Goal: Check status: Check status

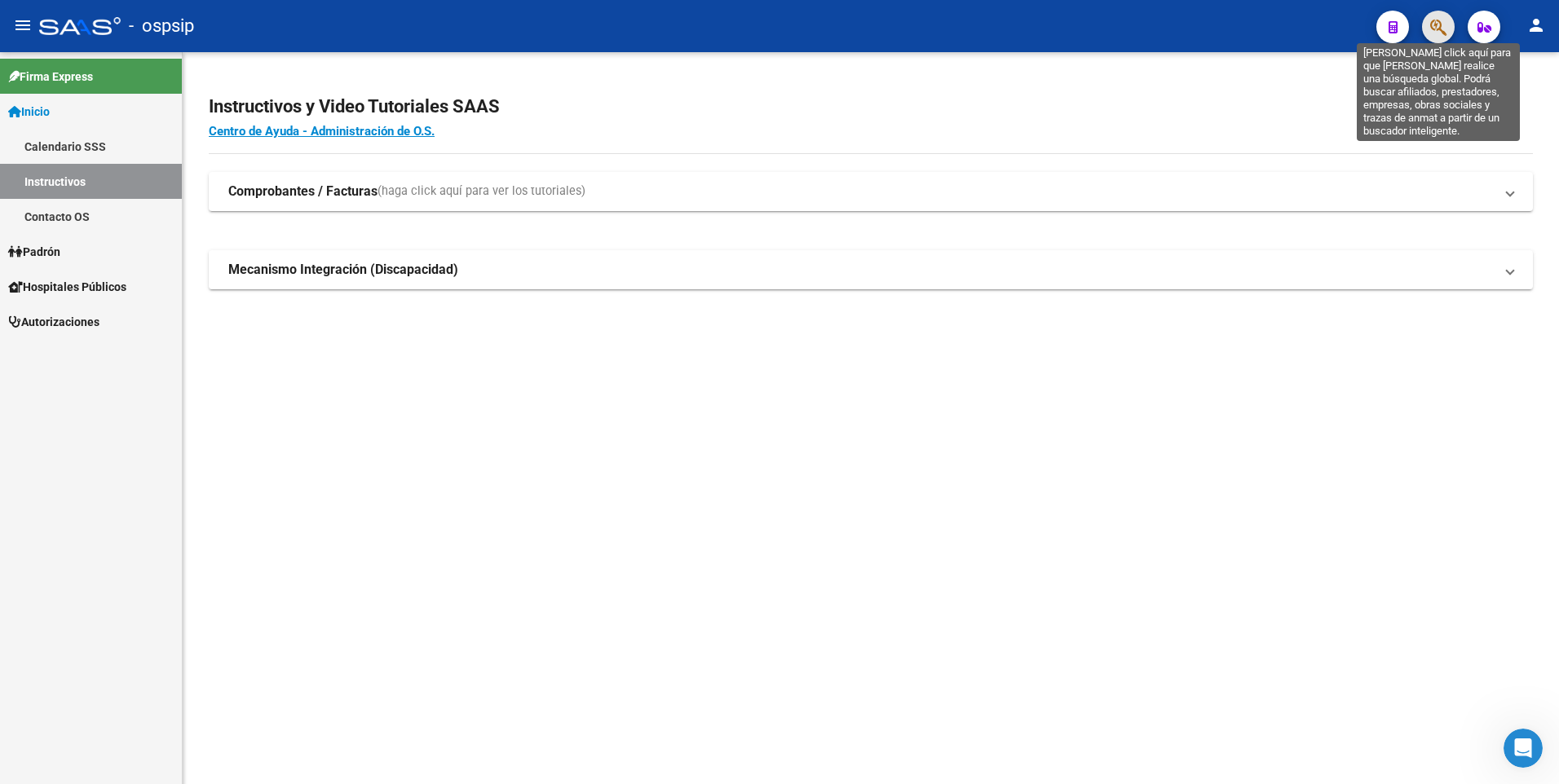
click at [1444, 26] on icon "button" at bounding box center [1438, 27] width 17 height 19
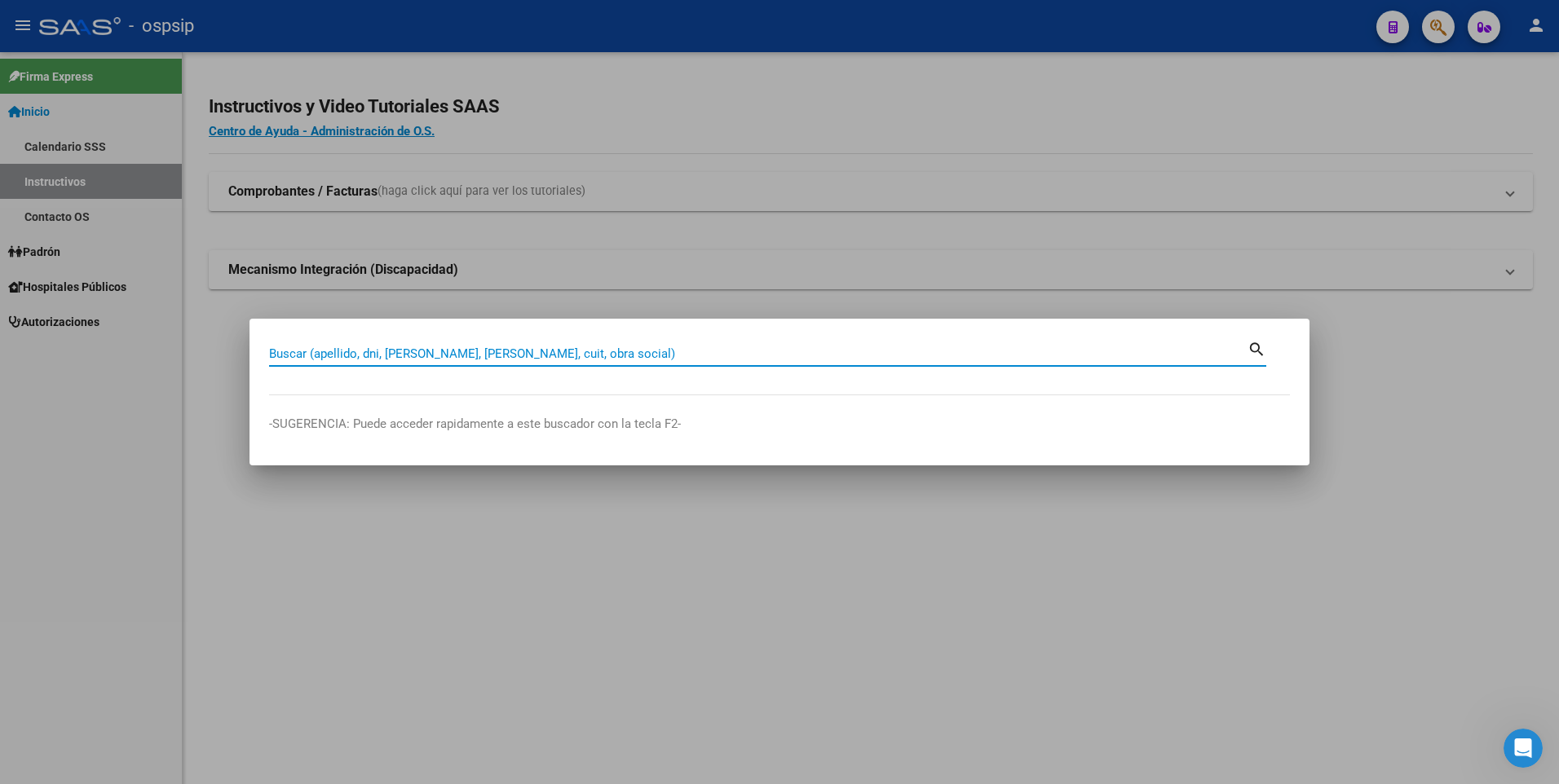
paste input "17041383"
type input "17041383"
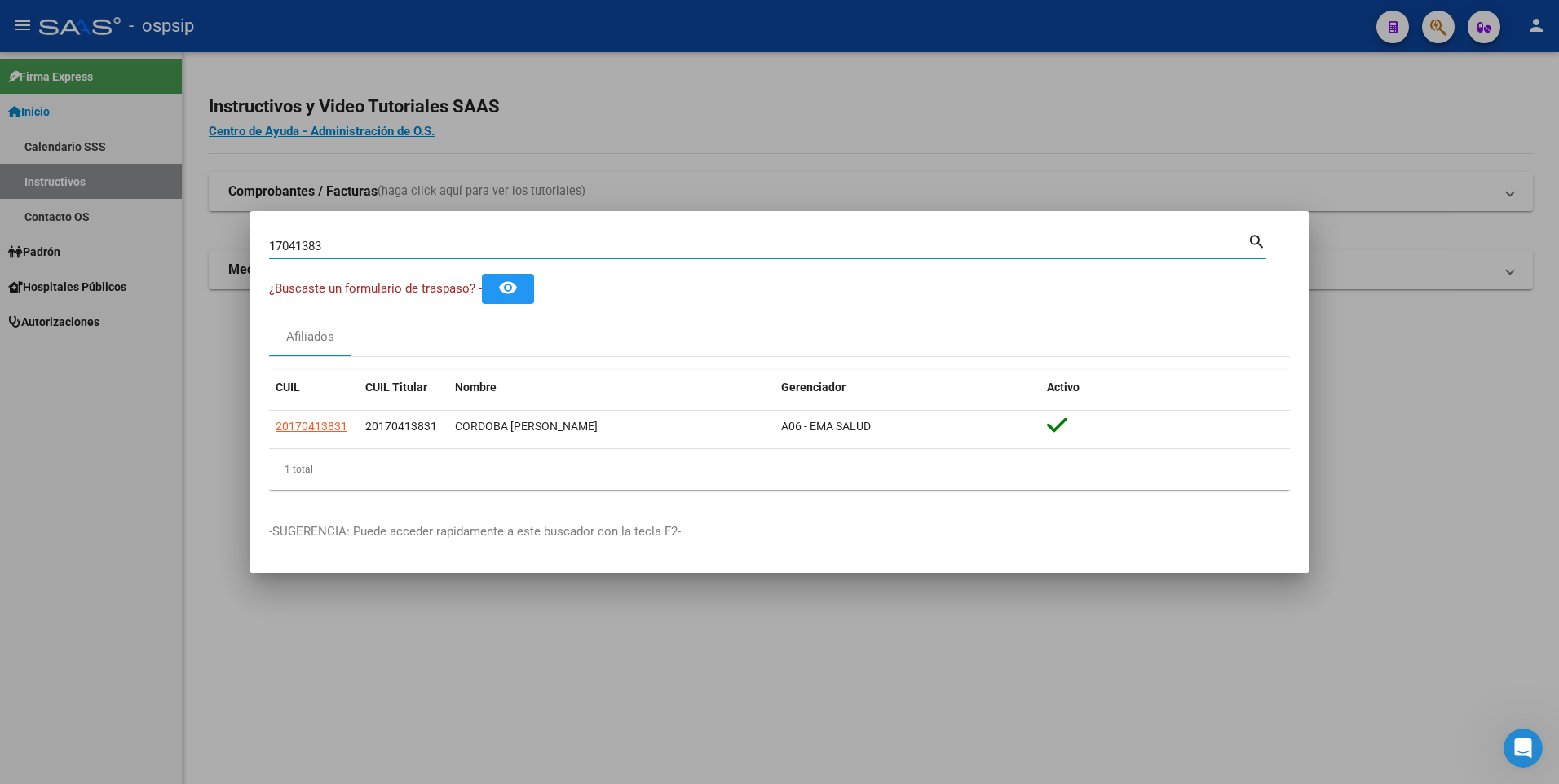
click at [594, 244] on input "17041383" at bounding box center [759, 246] width 979 height 15
type input "93970287"
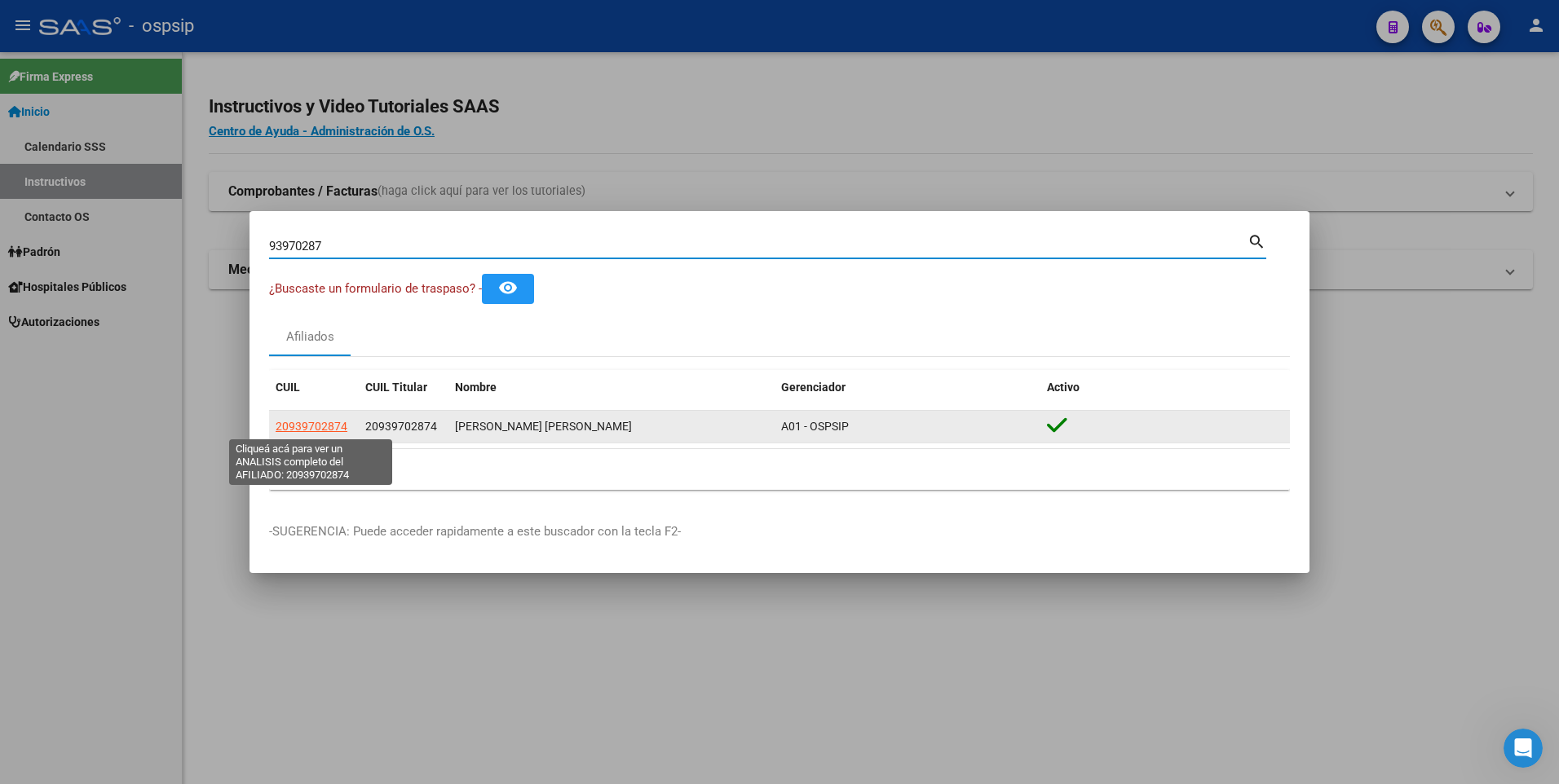
click at [328, 424] on span "20939702874" at bounding box center [311, 426] width 72 height 13
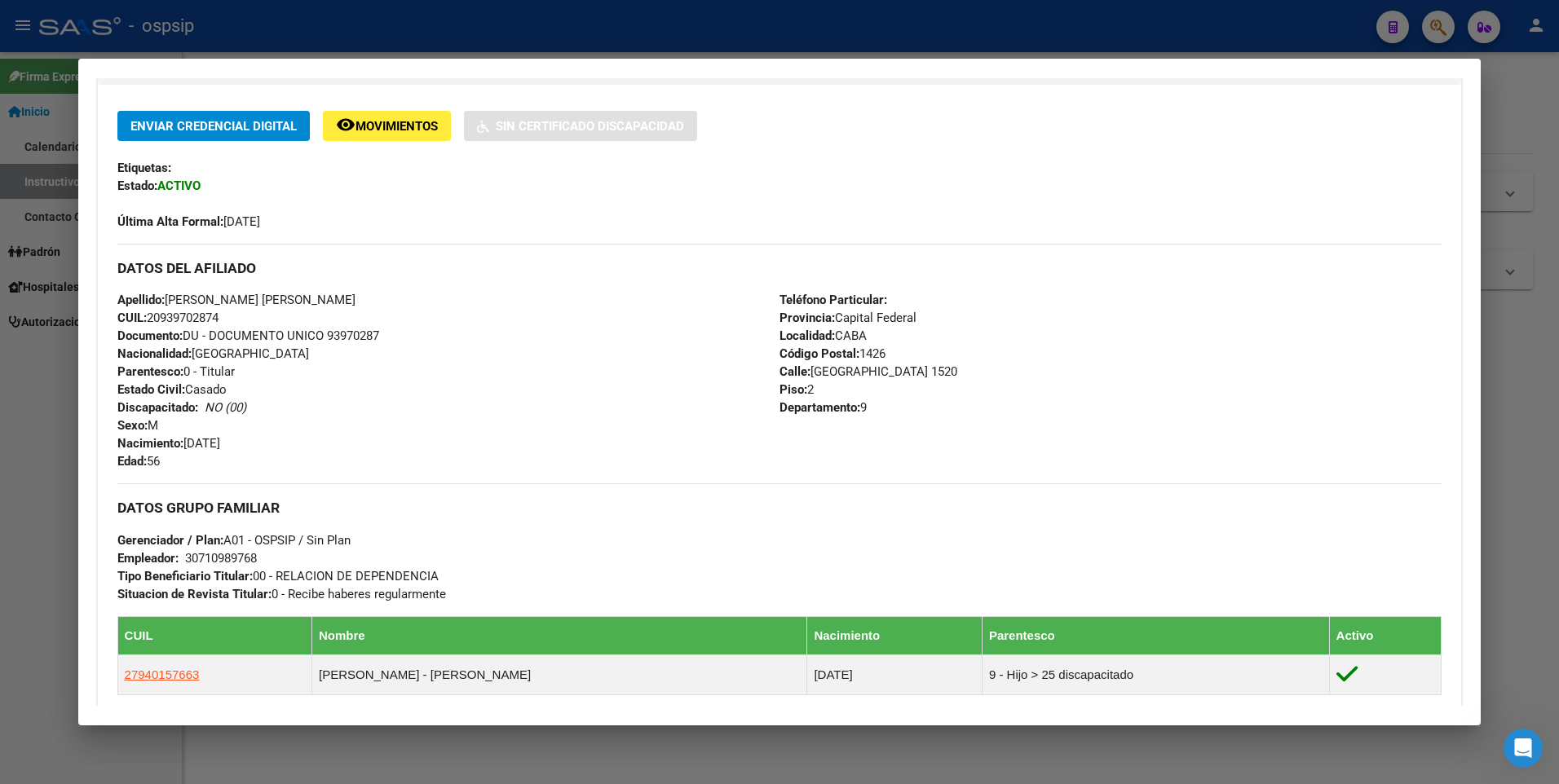
scroll to position [569, 0]
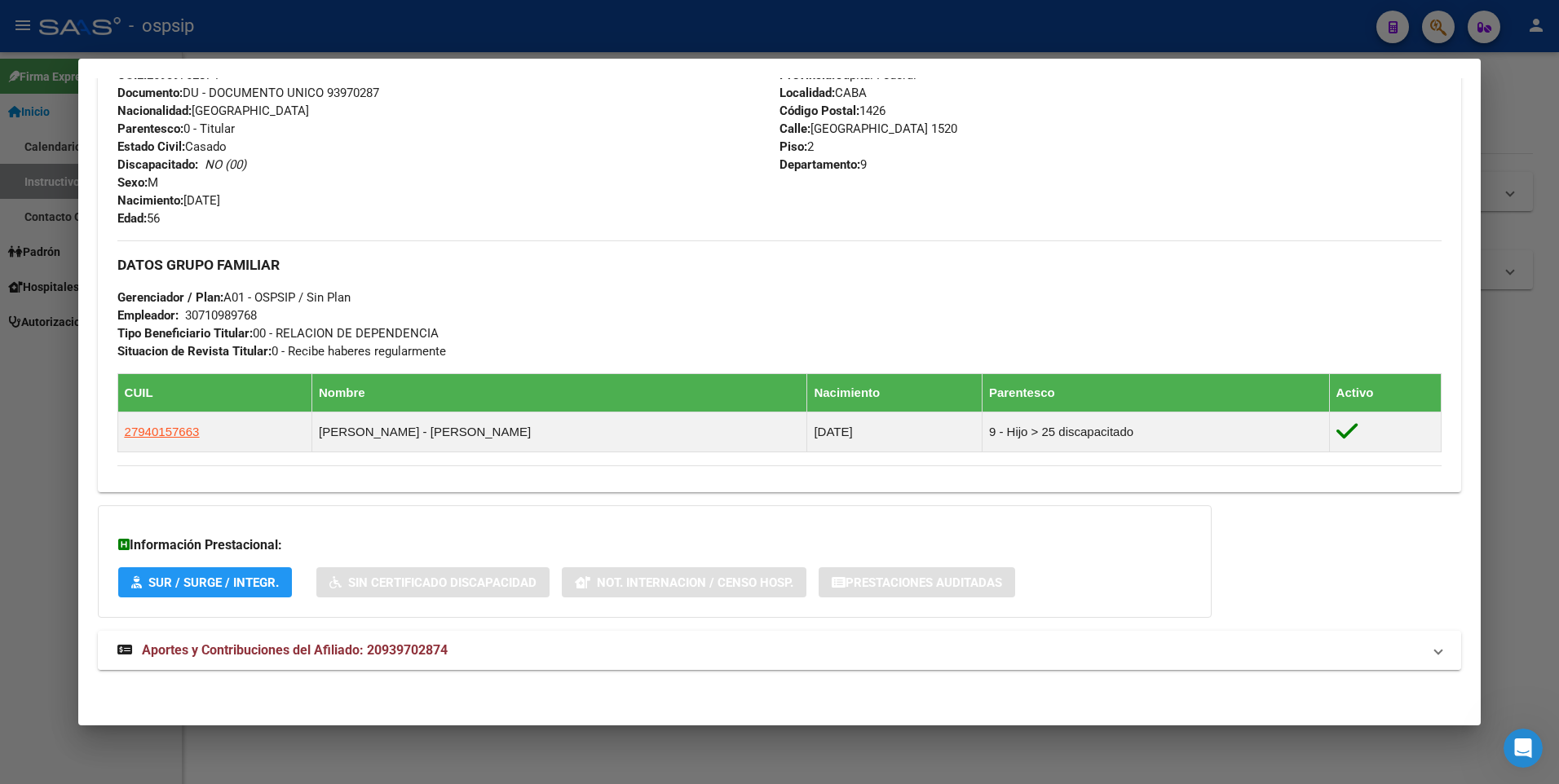
click at [285, 640] on strong "Aportes y Contribuciones del Afiliado: 20939702874" at bounding box center [282, 650] width 331 height 20
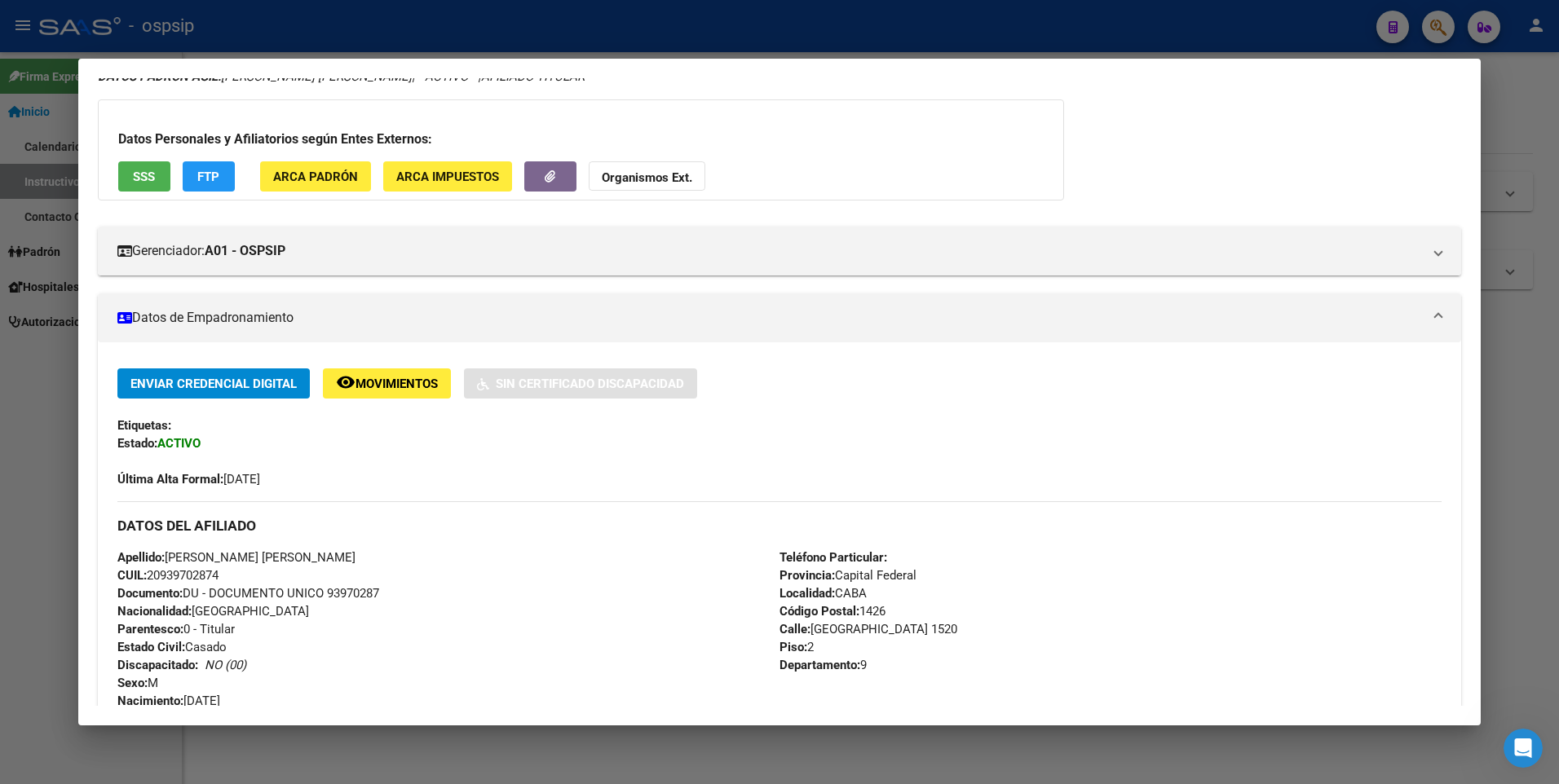
scroll to position [0, 0]
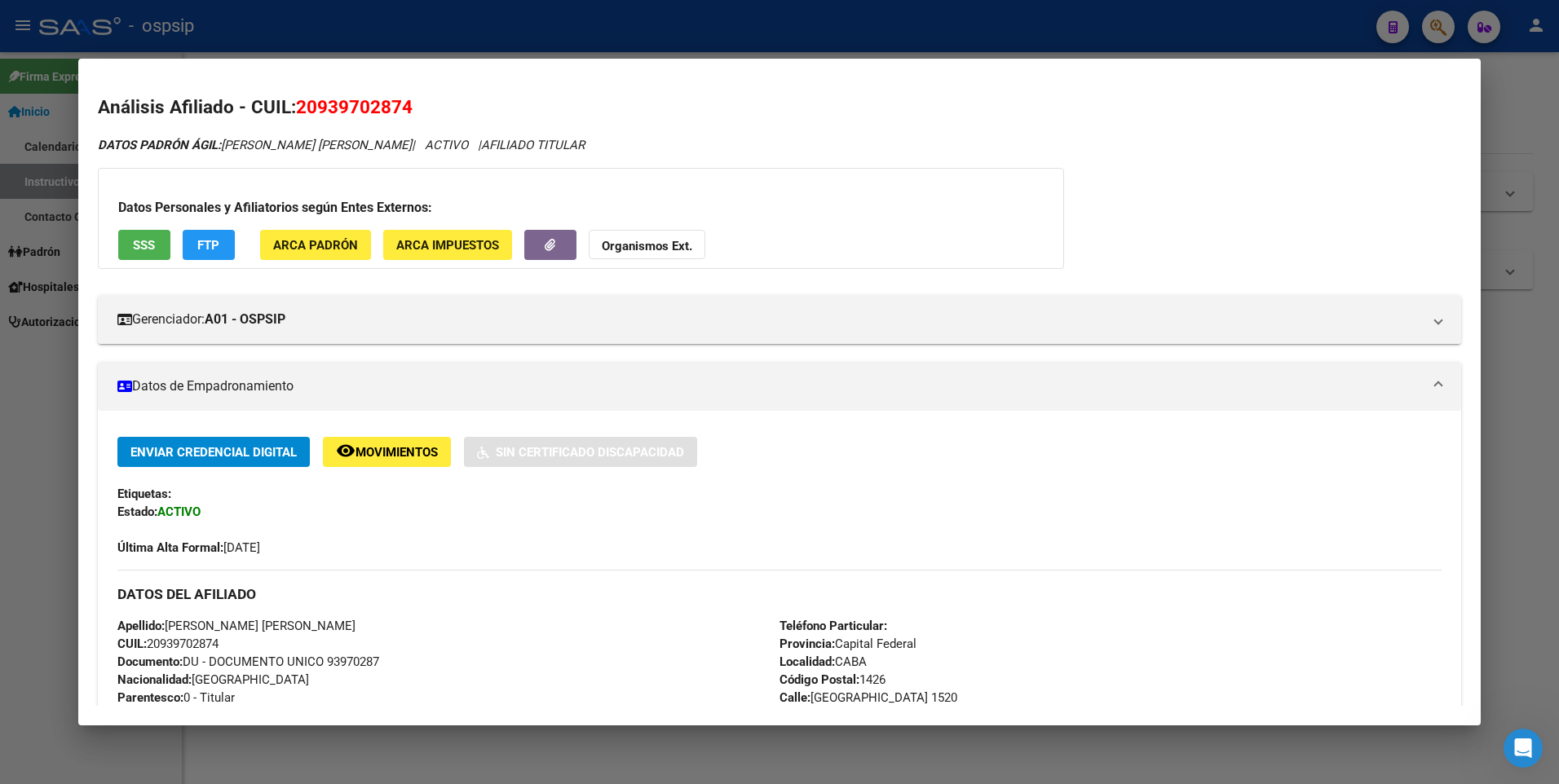
drag, startPoint x: 451, startPoint y: 21, endPoint x: 464, endPoint y: 35, distance: 19.1
click at [455, 21] on div at bounding box center [780, 392] width 1559 height 784
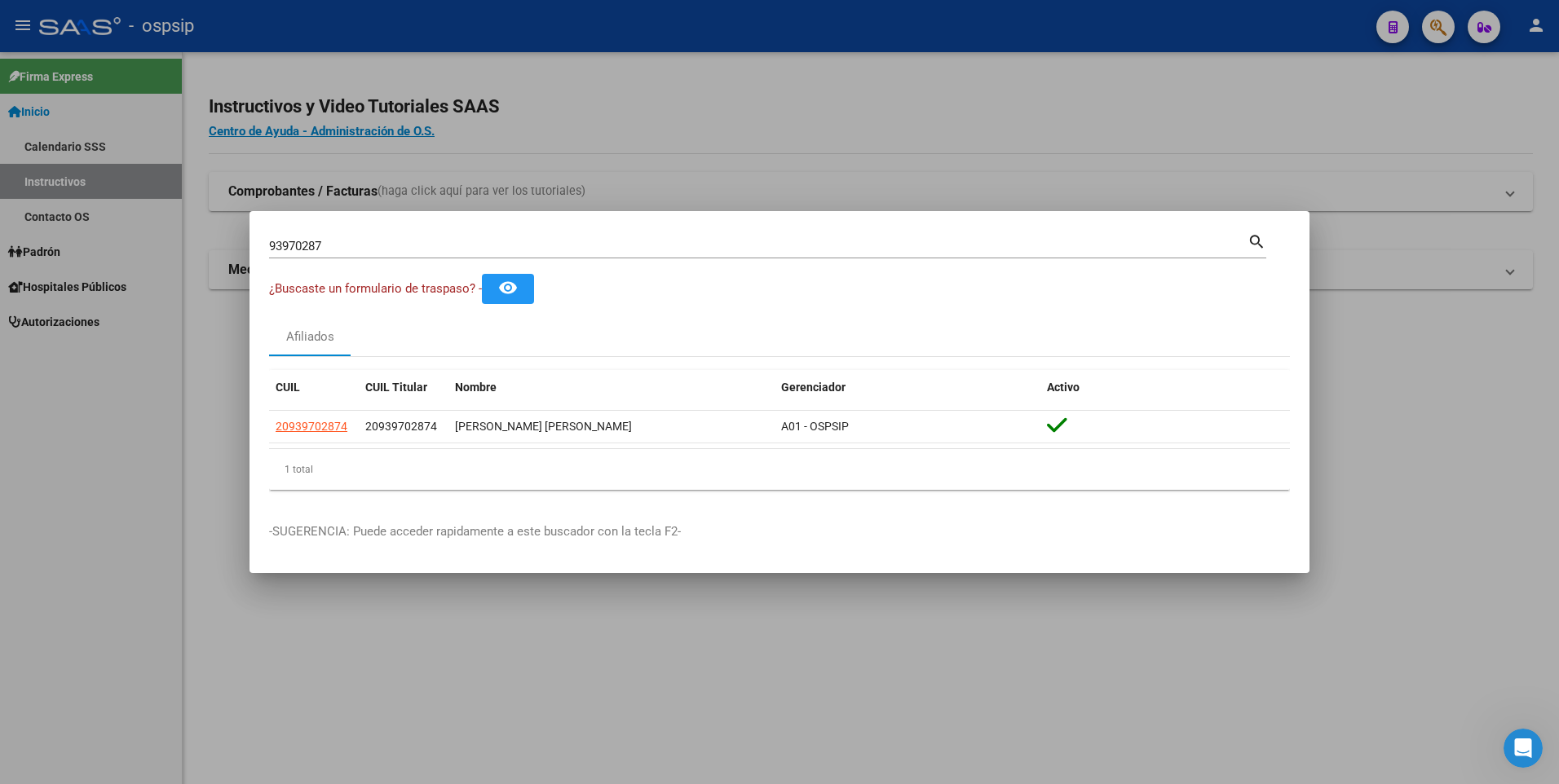
click at [407, 240] on input "93970287" at bounding box center [759, 246] width 979 height 15
paste input "42535389"
type input "42535389"
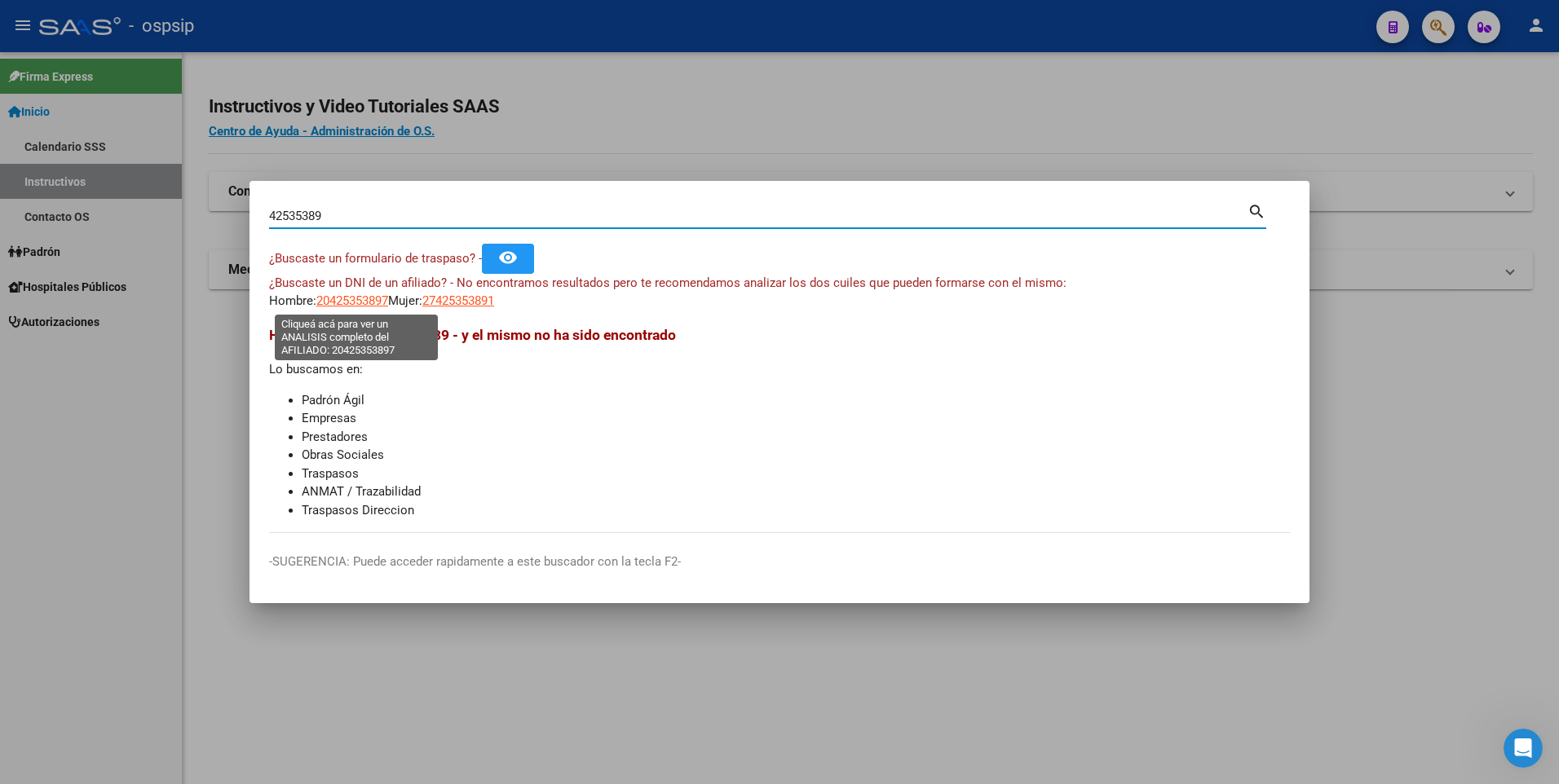
click at [364, 303] on span "20425353897" at bounding box center [352, 300] width 72 height 15
type textarea "20425353897"
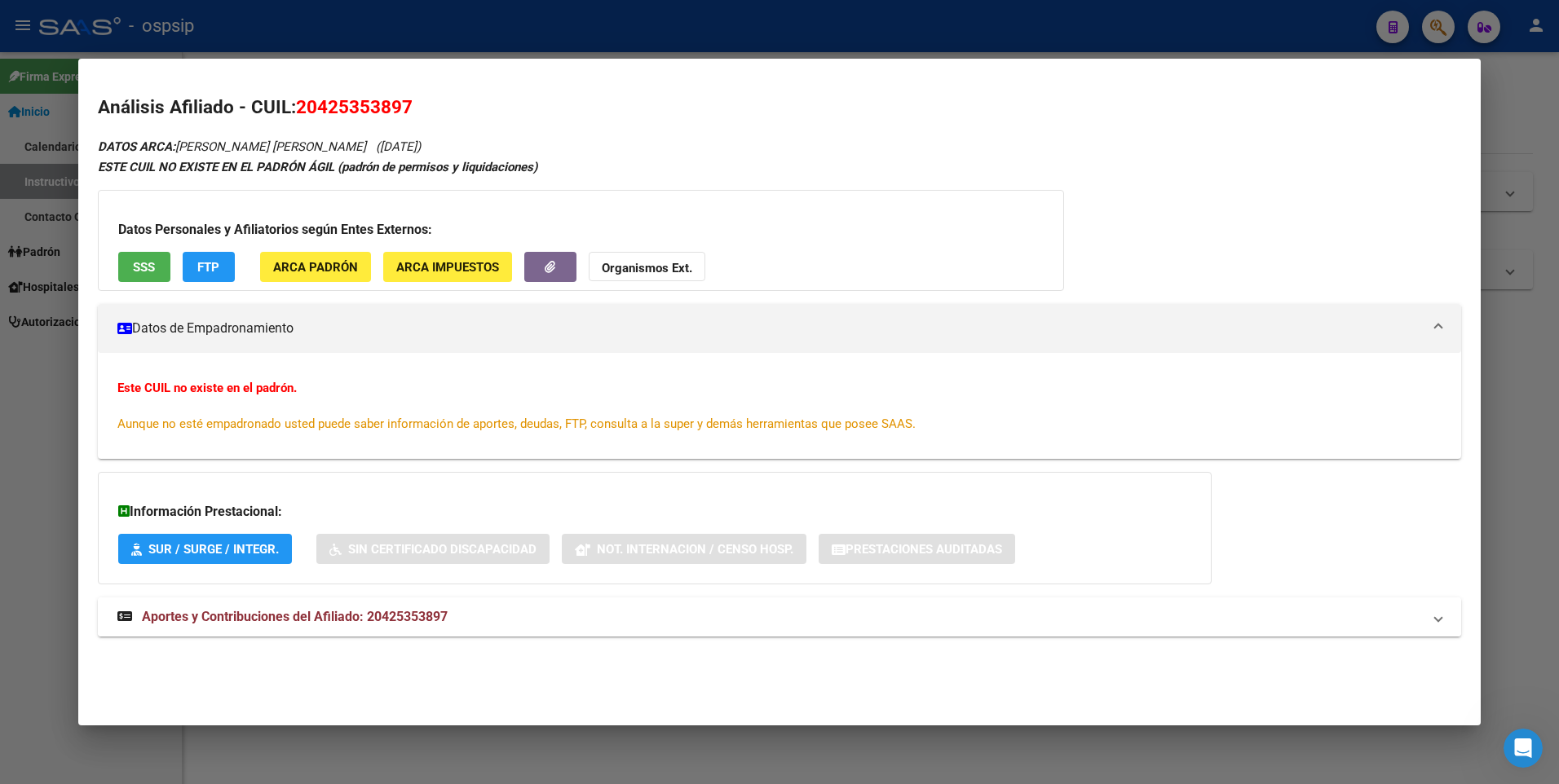
click at [216, 615] on span "Aportes y Contribuciones del Afiliado: 20425353897" at bounding box center [295, 616] width 306 height 16
click at [158, 270] on button "SSS" at bounding box center [144, 266] width 52 height 31
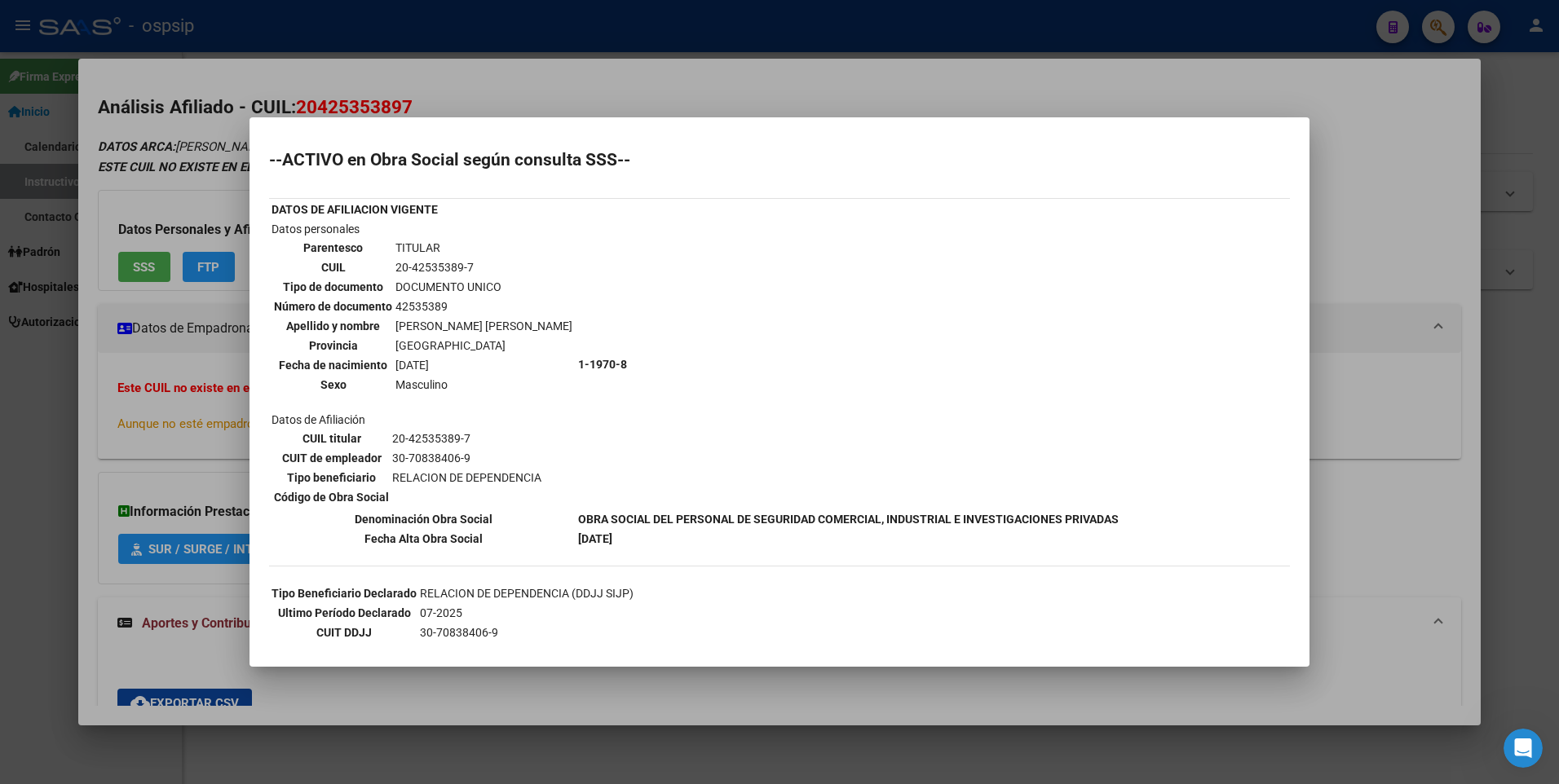
drag, startPoint x: 718, startPoint y: 115, endPoint x: 714, endPoint y: 107, distance: 8.9
click at [716, 115] on div at bounding box center [780, 392] width 1559 height 784
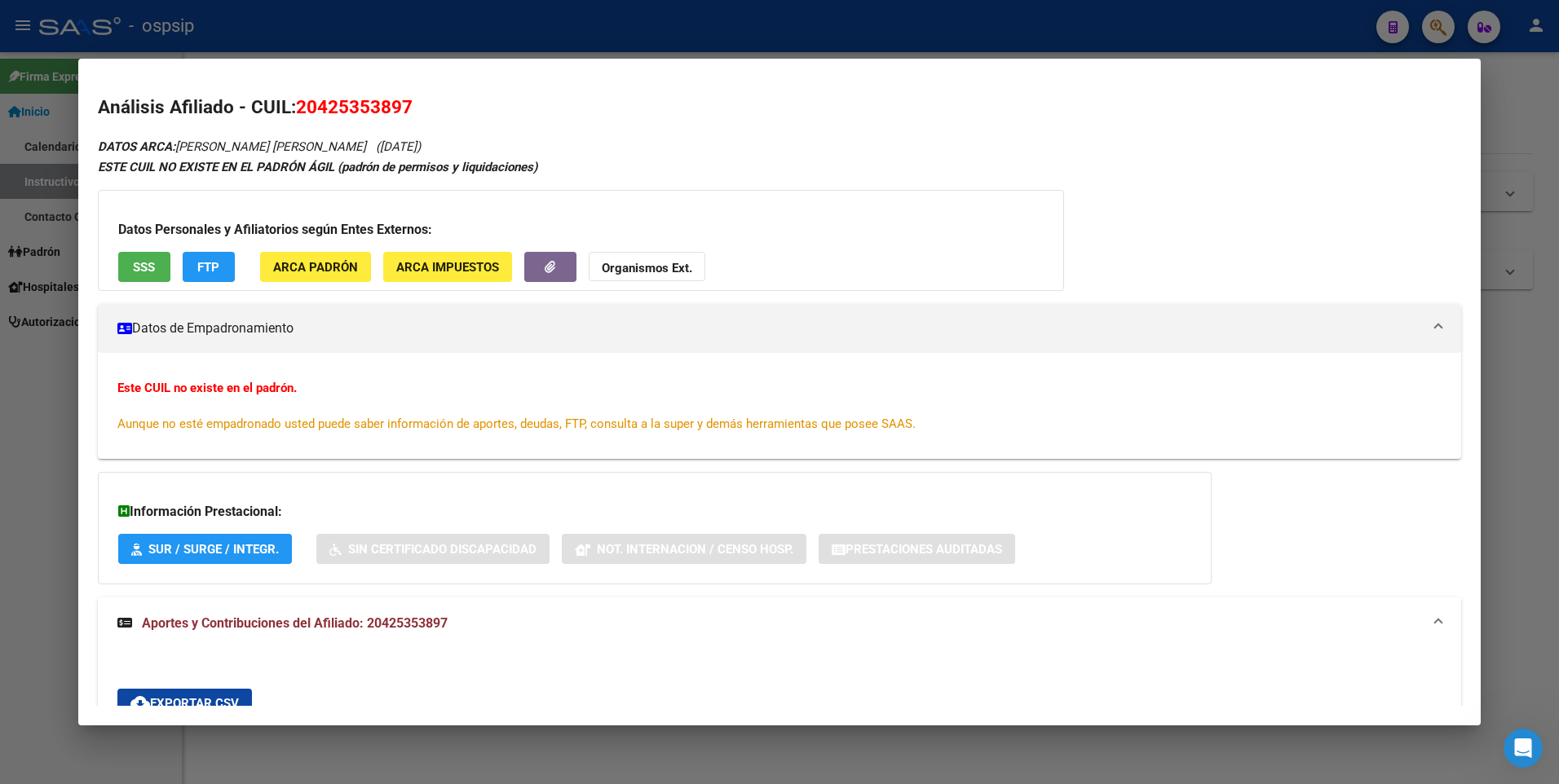
click at [679, 58] on div at bounding box center [780, 392] width 1559 height 784
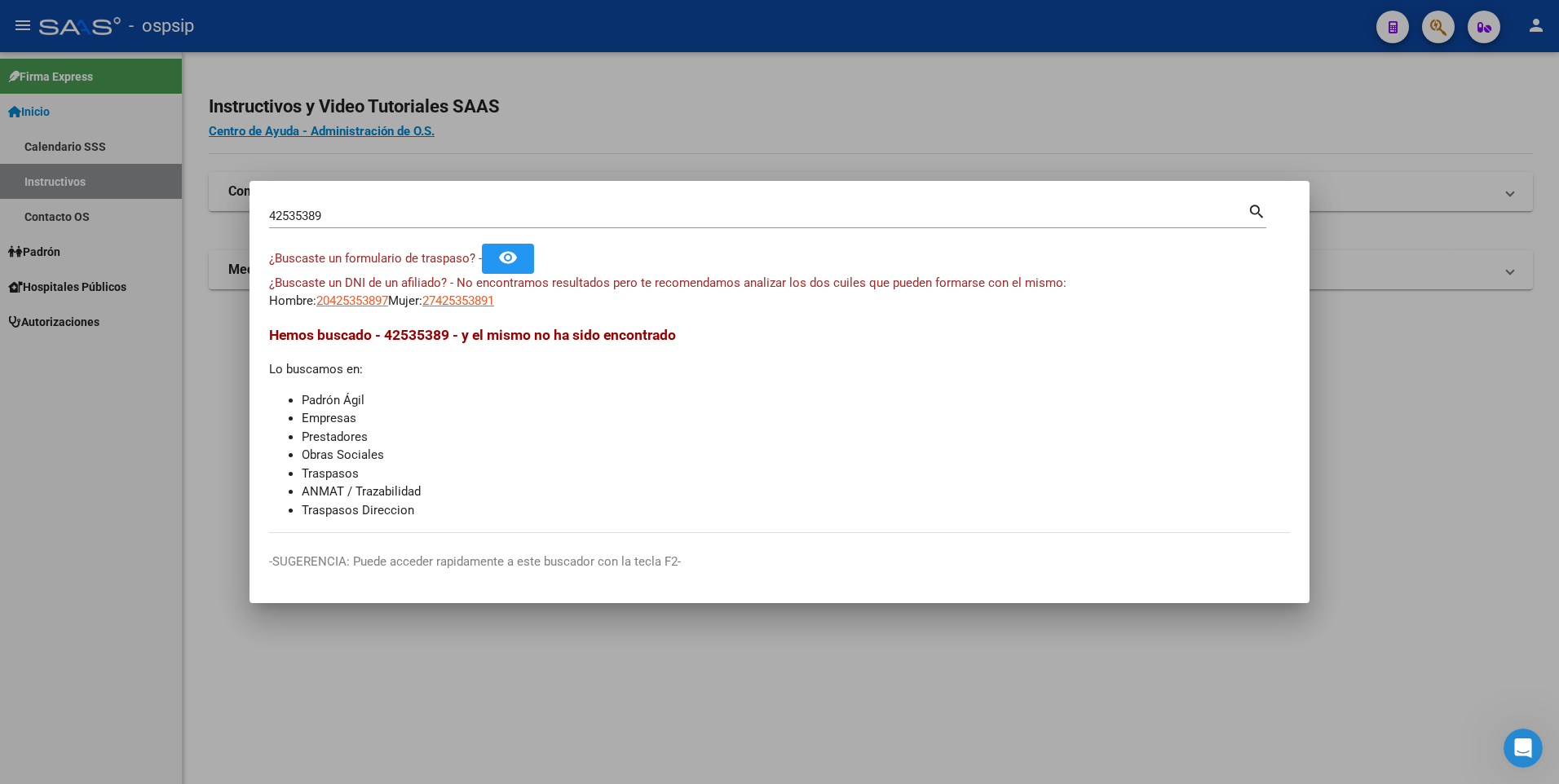
click at [666, 38] on div at bounding box center [780, 392] width 1559 height 784
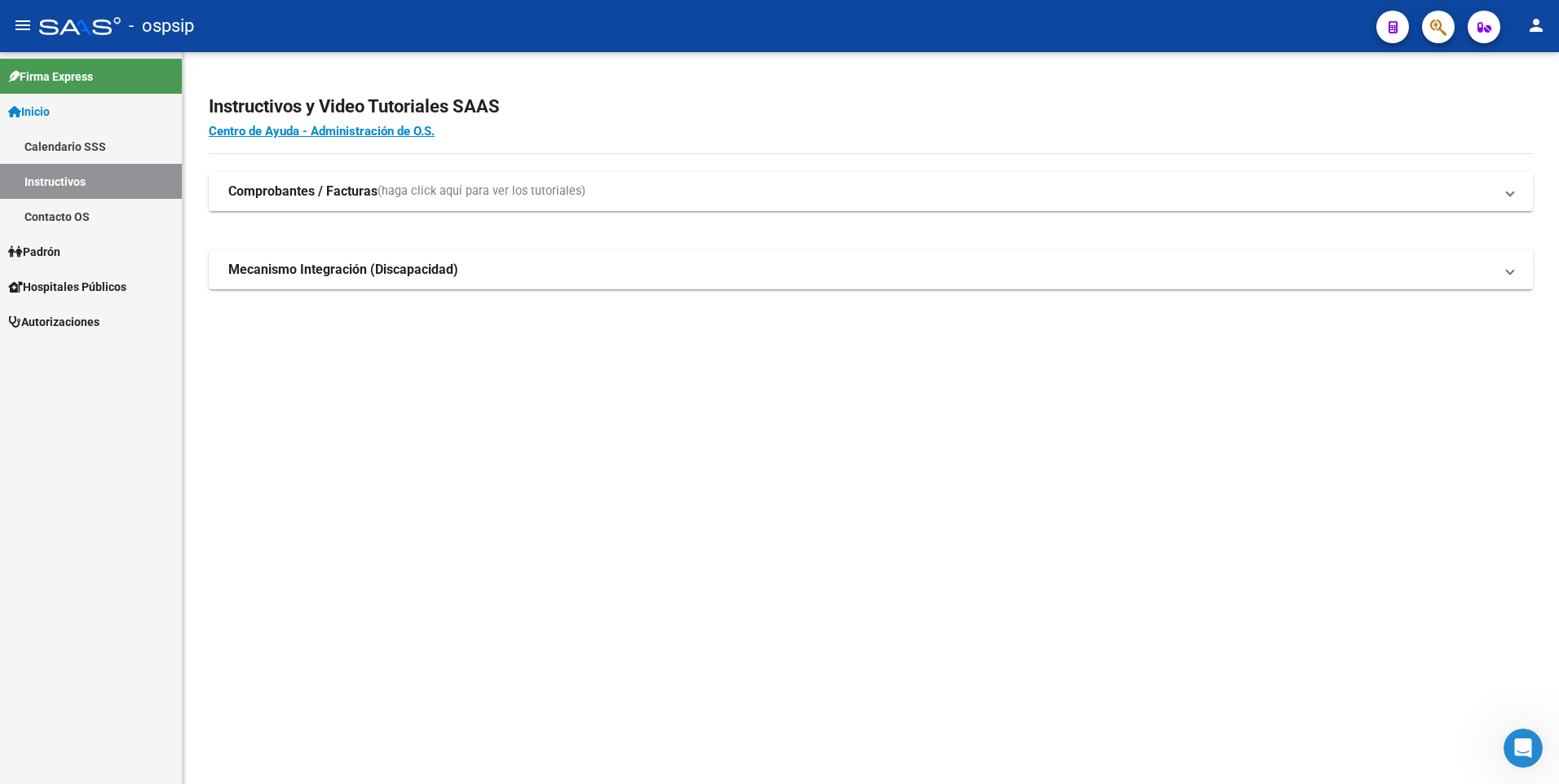
click at [1427, 32] on button "button" at bounding box center [1438, 27] width 33 height 33
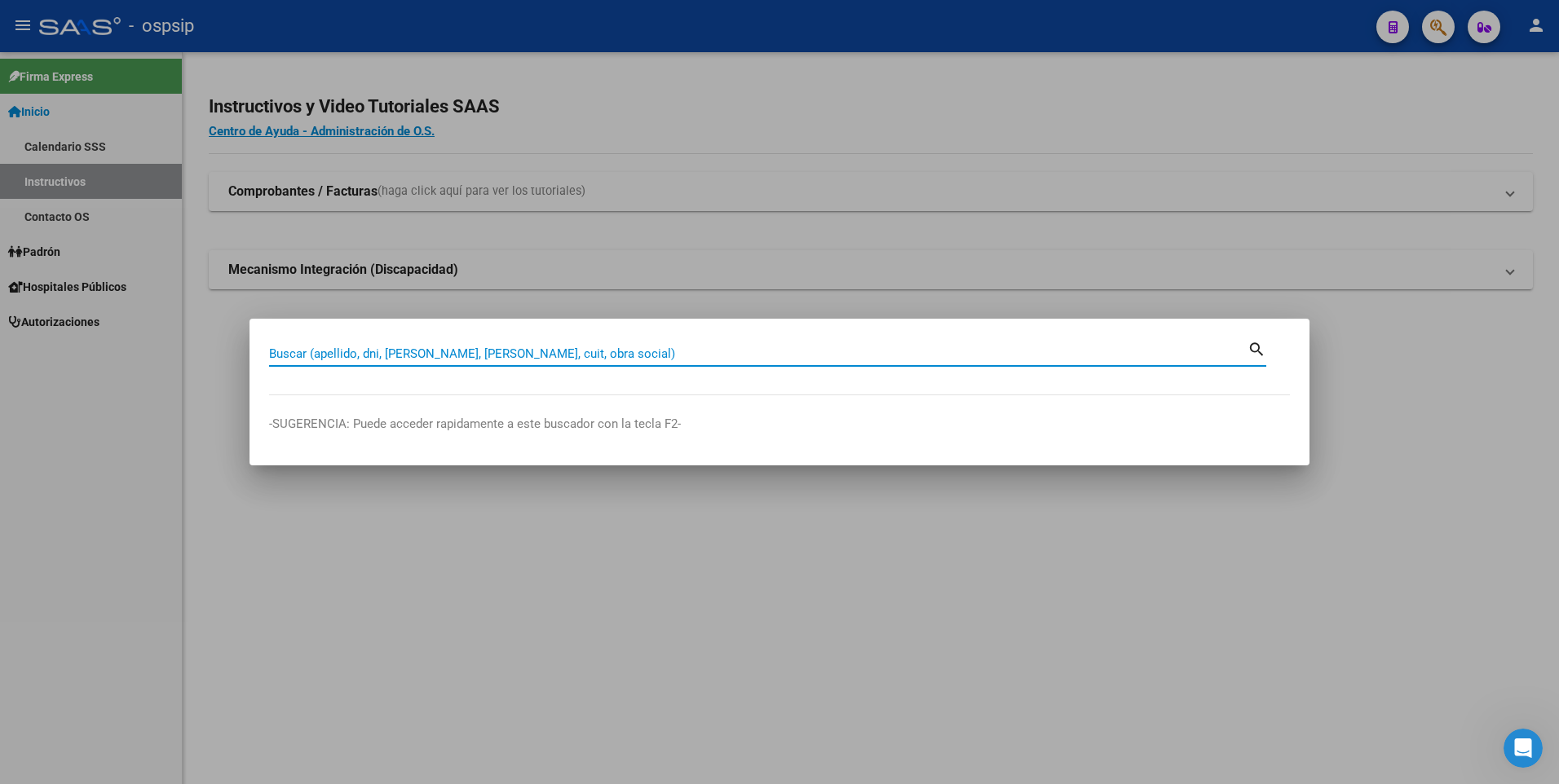
click at [879, 351] on input "Buscar (apellido, dni, [PERSON_NAME], [PERSON_NAME], cuit, obra social)" at bounding box center [759, 353] width 979 height 15
paste input "43180219"
type input "43180219"
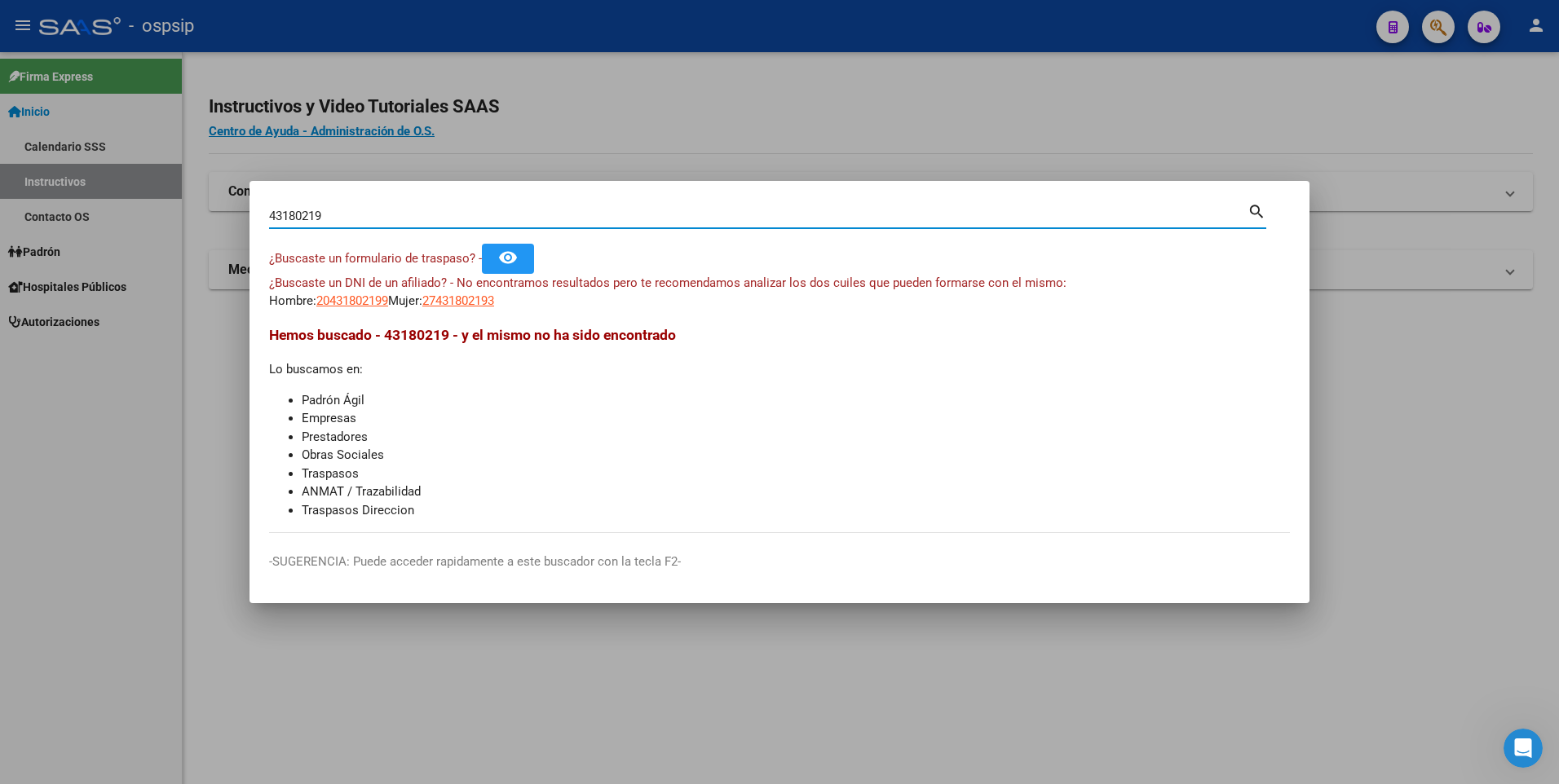
drag, startPoint x: 349, startPoint y: 292, endPoint x: 359, endPoint y: 300, distance: 12.8
click at [351, 292] on app-link-go-to "20431802199" at bounding box center [352, 301] width 72 height 19
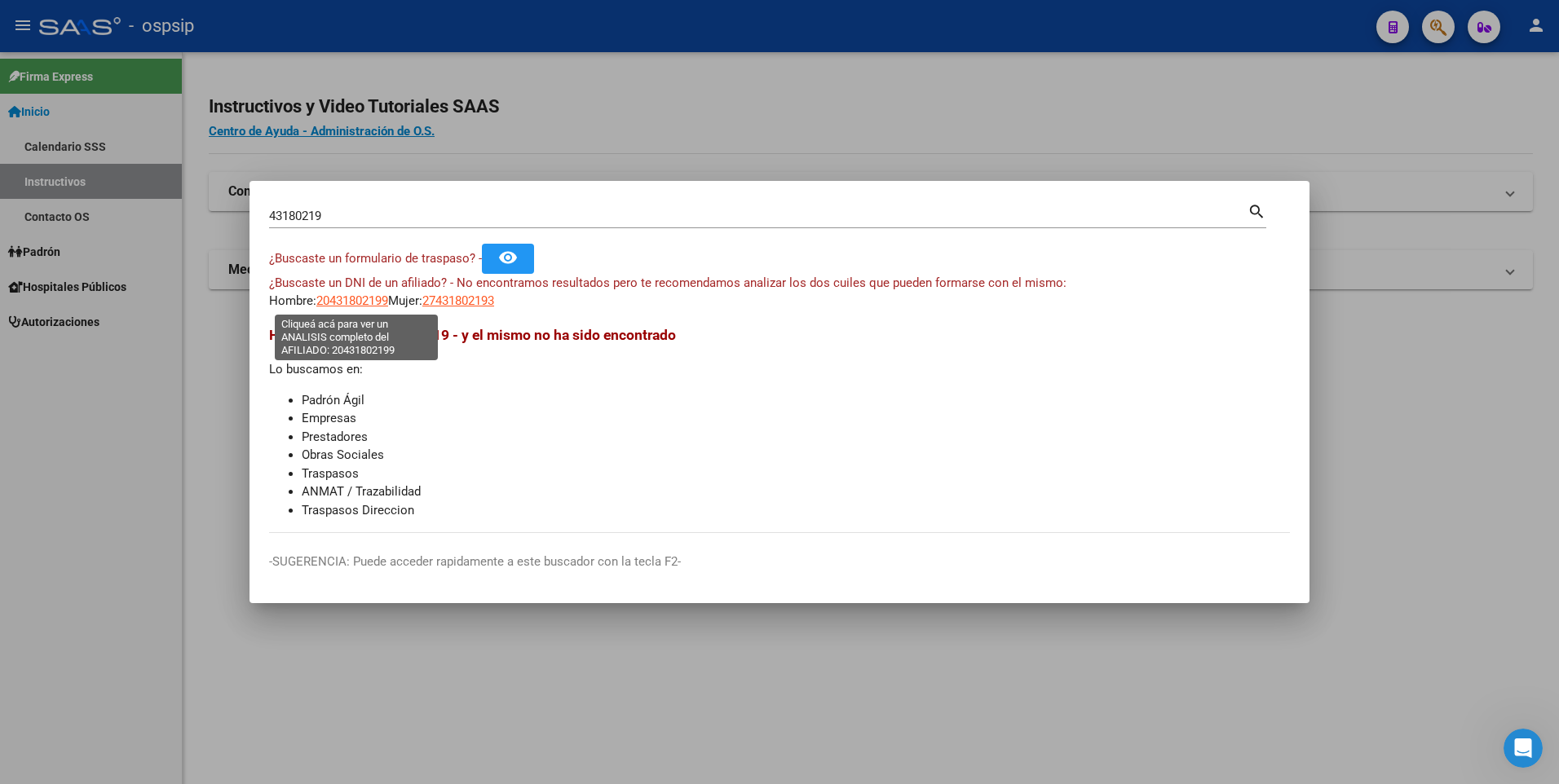
click at [363, 306] on span "20431802199" at bounding box center [352, 300] width 72 height 15
type textarea "20431802199"
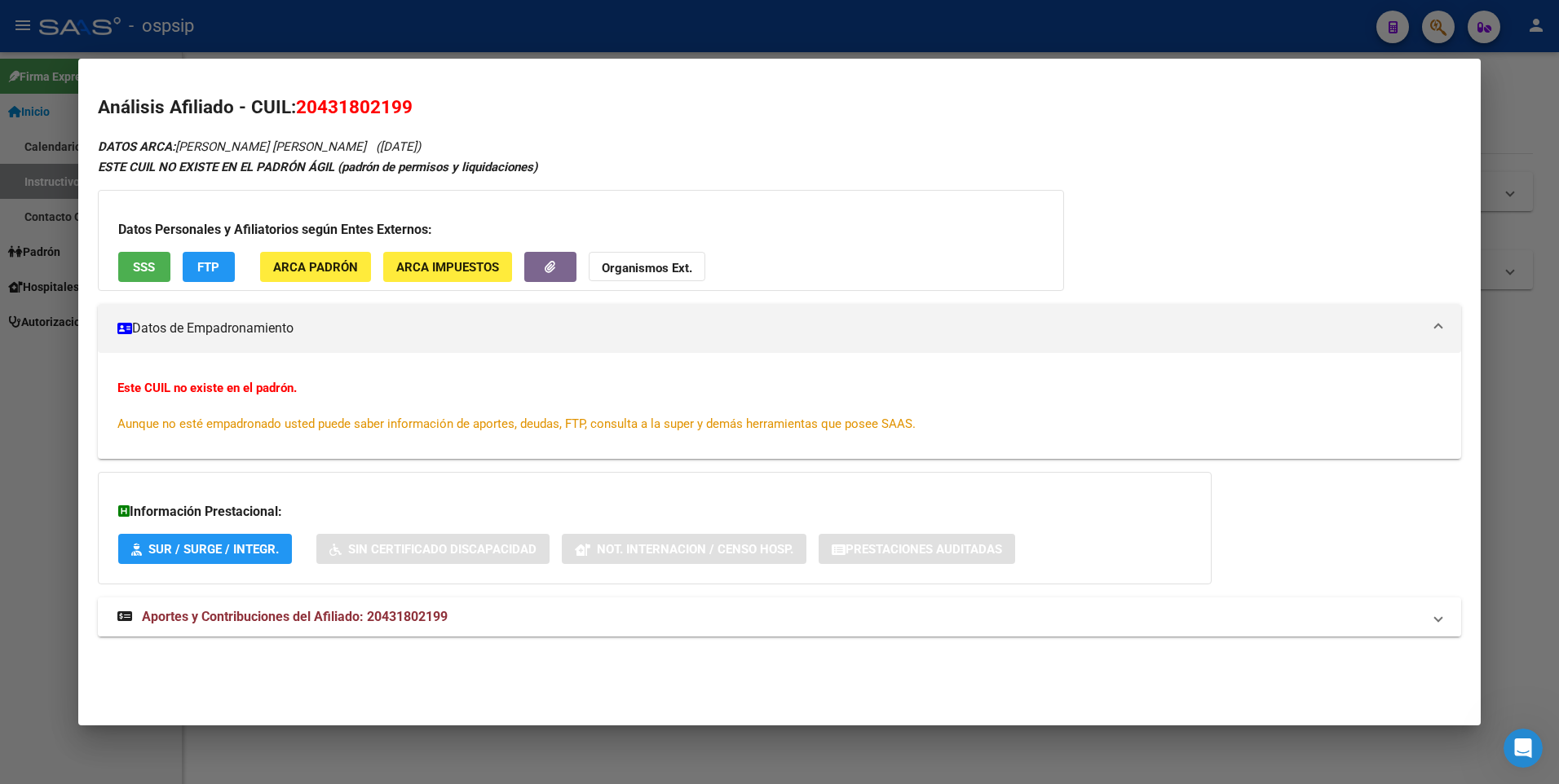
click at [608, 603] on mat-expansion-panel-header "Aportes y Contribuciones del Afiliado: 20431802199" at bounding box center [780, 617] width 1364 height 39
click at [147, 266] on span "SSS" at bounding box center [144, 267] width 22 height 15
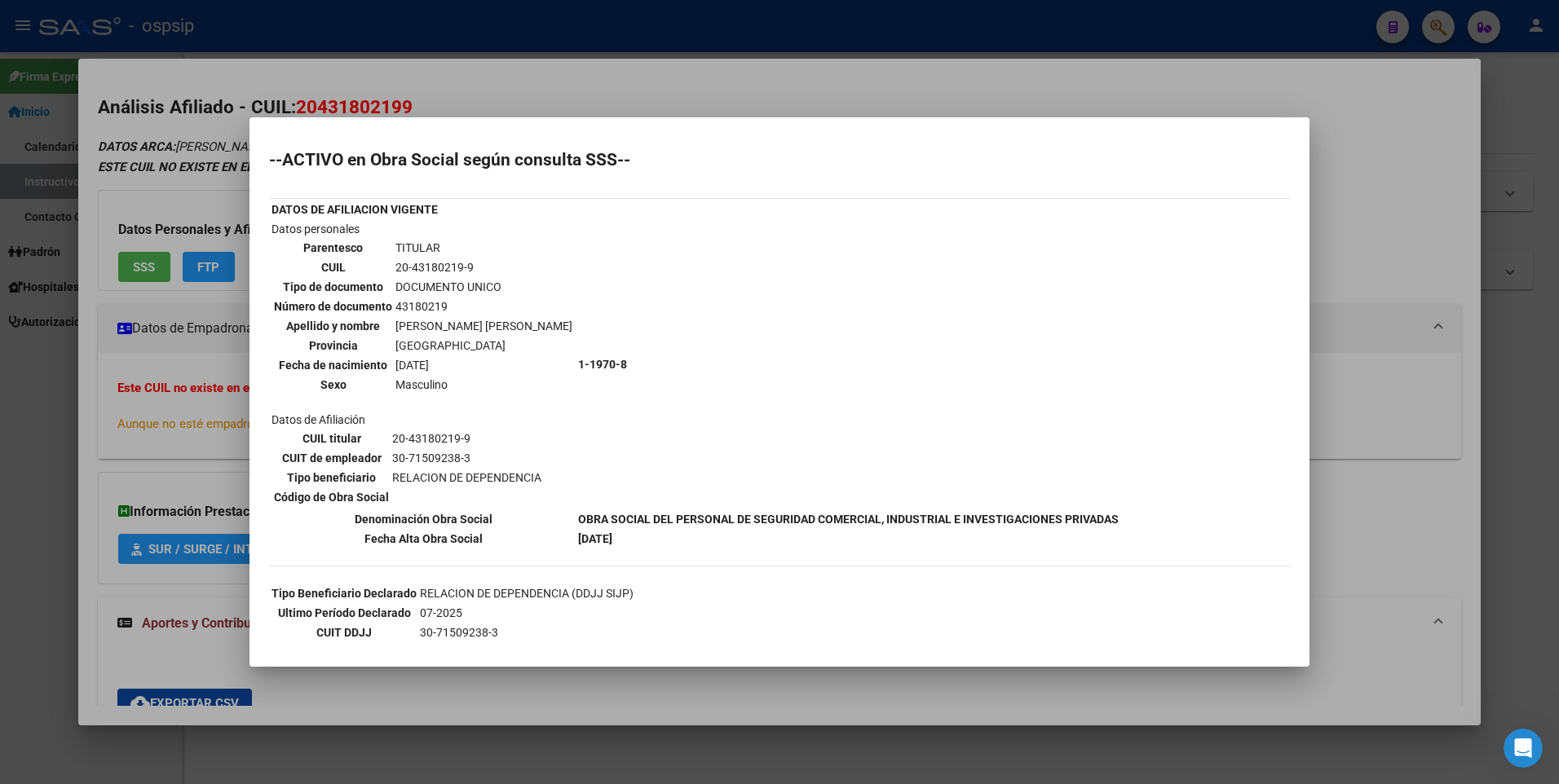
click at [420, 63] on div at bounding box center [780, 392] width 1559 height 784
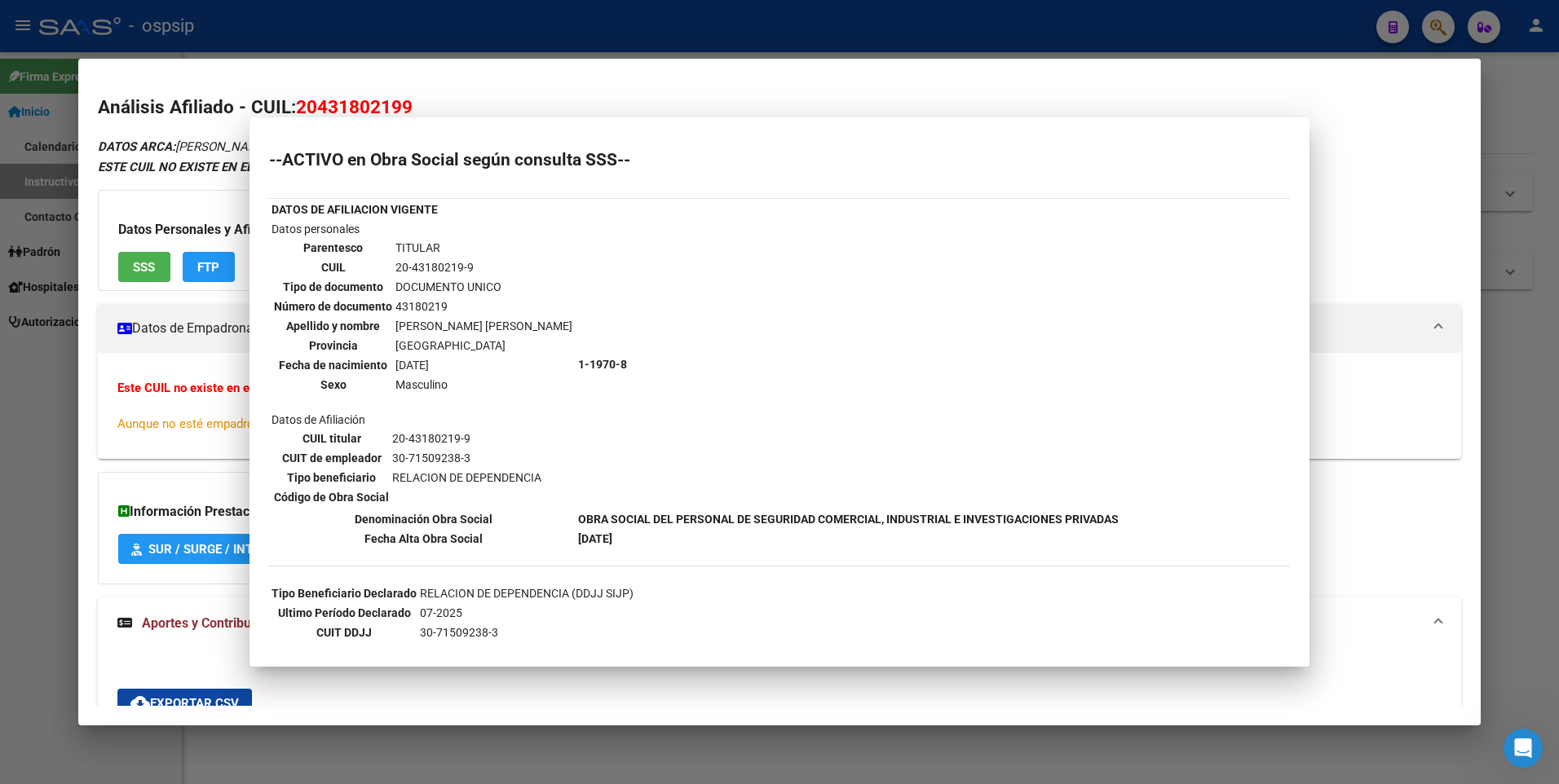
click at [410, 39] on div at bounding box center [780, 392] width 1559 height 784
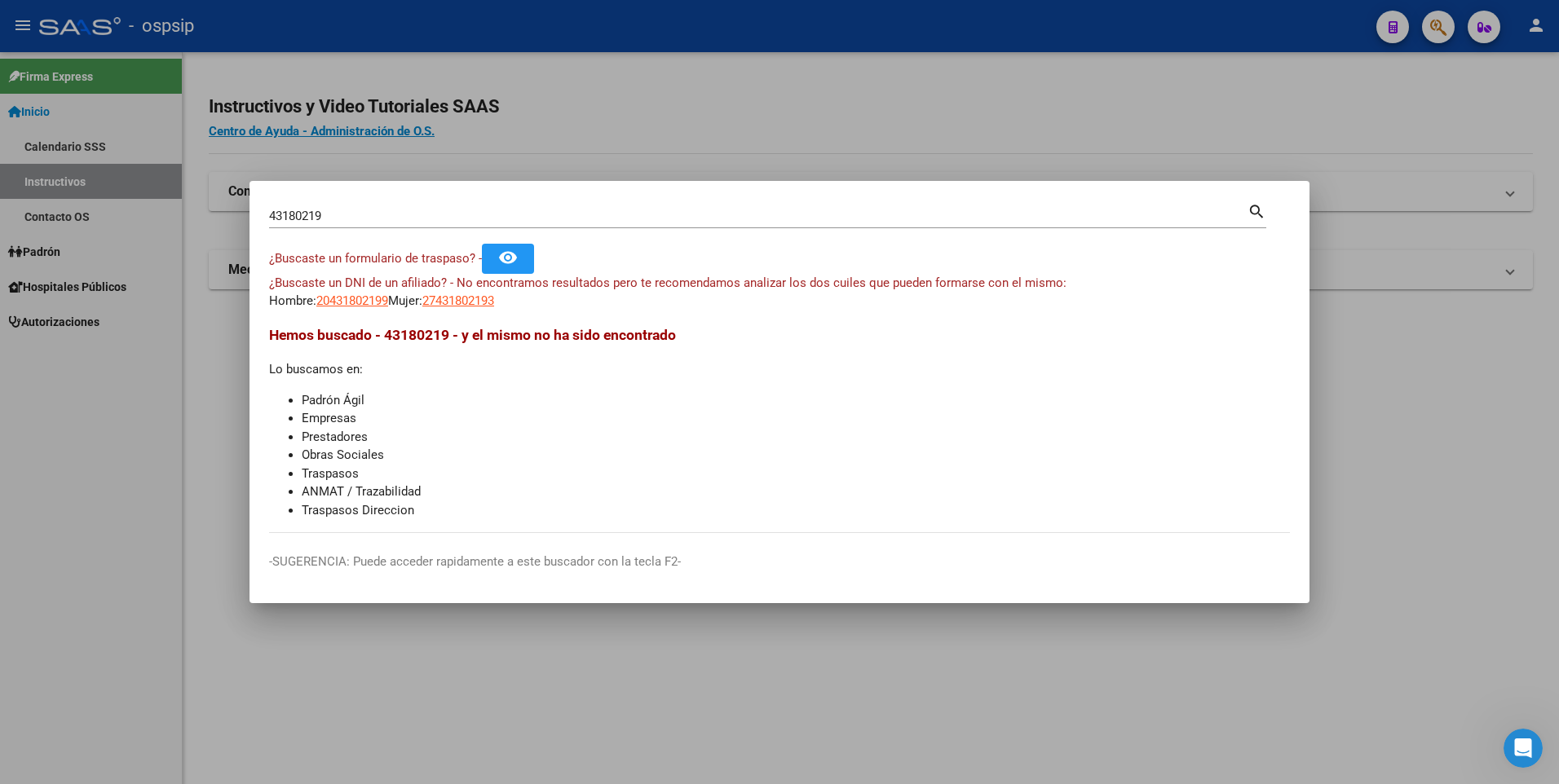
click at [444, 217] on input "43180219" at bounding box center [759, 216] width 979 height 15
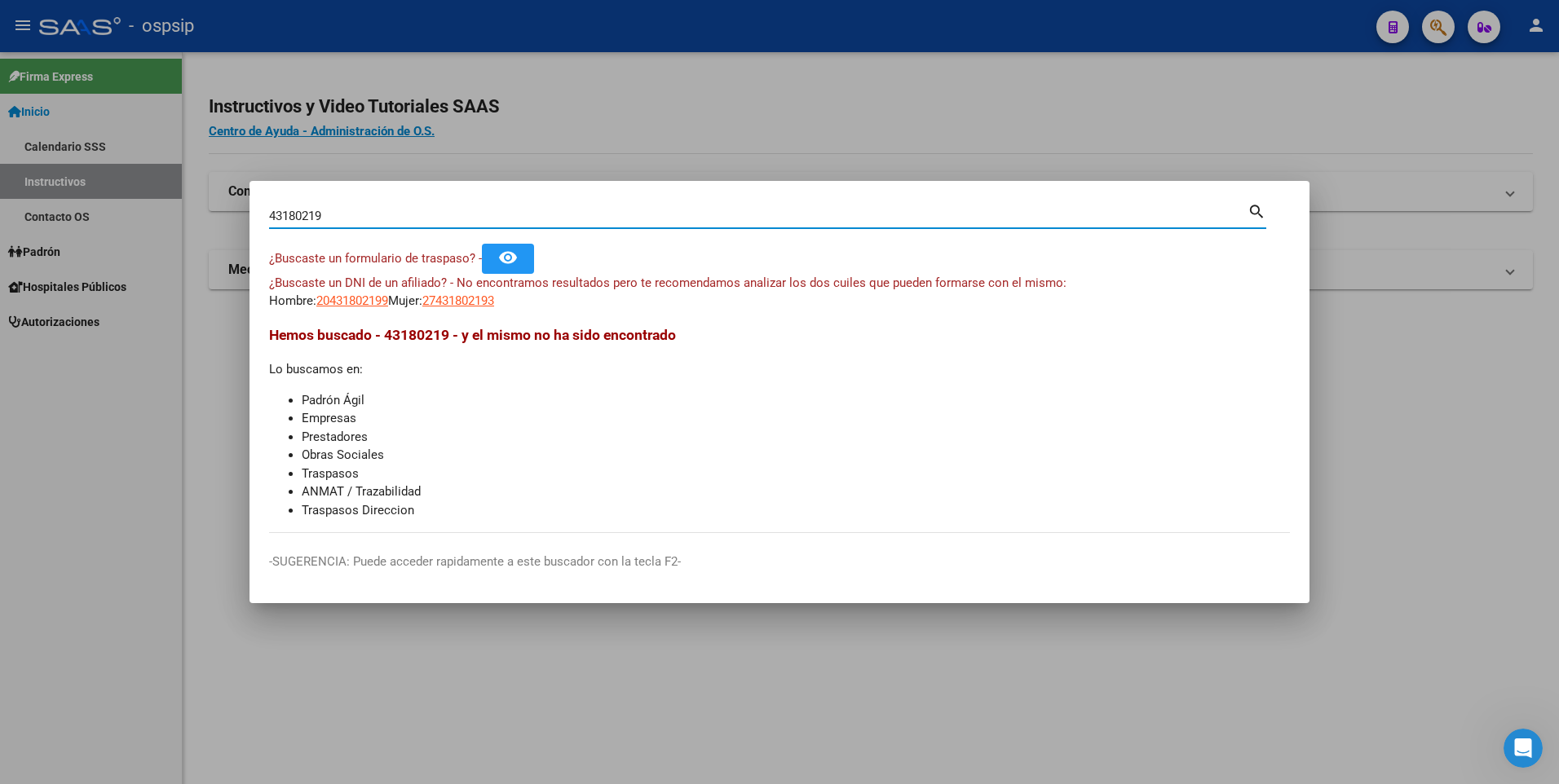
click at [444, 217] on input "43180219" at bounding box center [759, 216] width 979 height 15
paste input "17612838"
type input "17612838"
click at [370, 298] on span "20176128381" at bounding box center [352, 300] width 72 height 15
type textarea "20176128381"
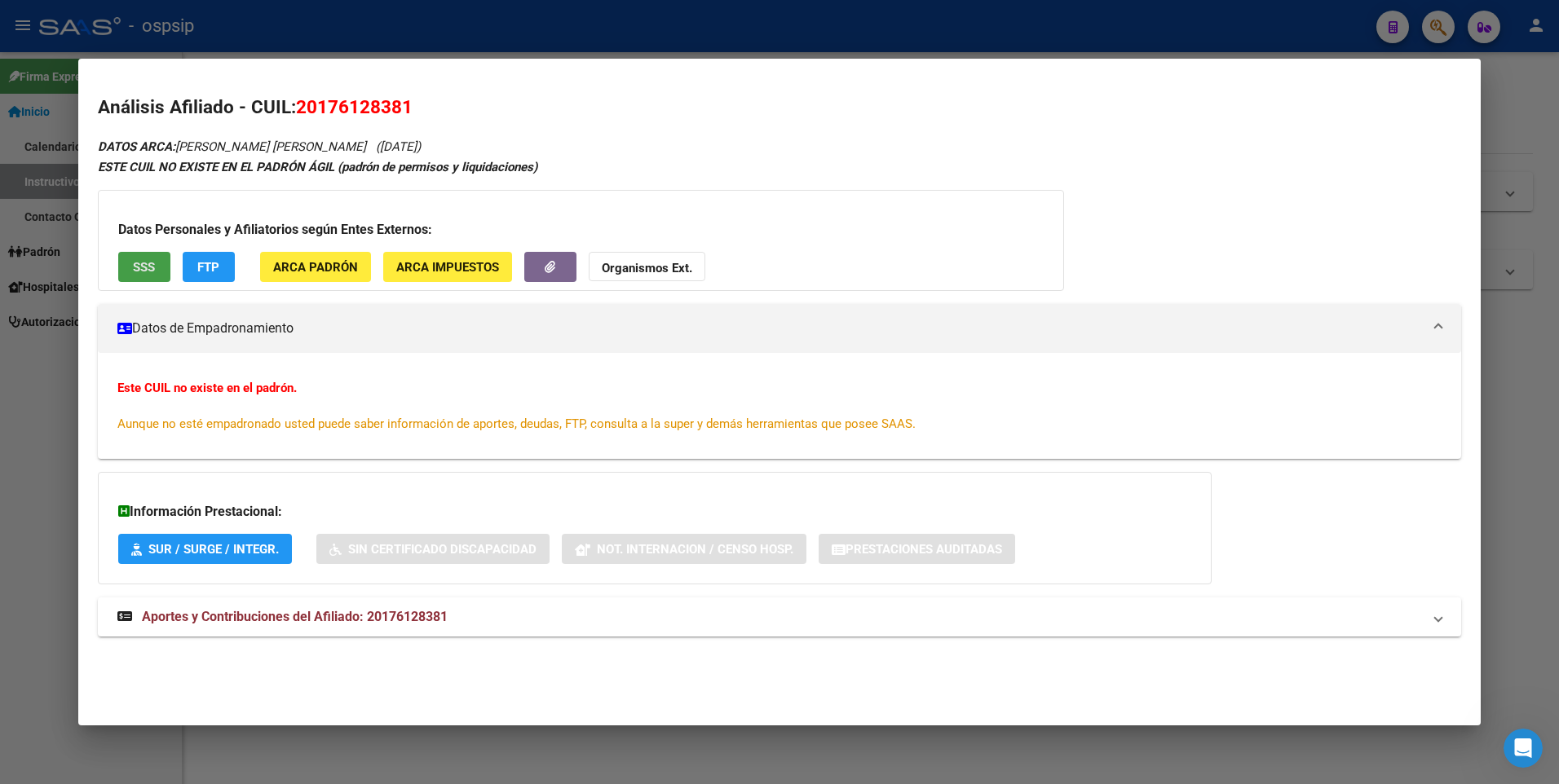
click at [150, 260] on span "SSS" at bounding box center [144, 267] width 22 height 15
